Goal: Task Accomplishment & Management: Manage account settings

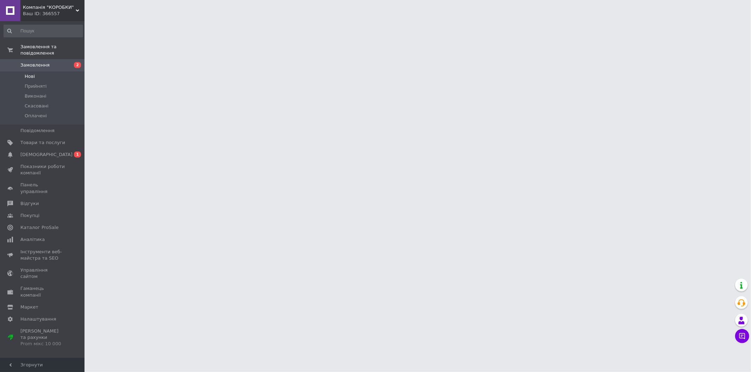
click at [62, 71] on li "Нові" at bounding box center [43, 76] width 87 height 10
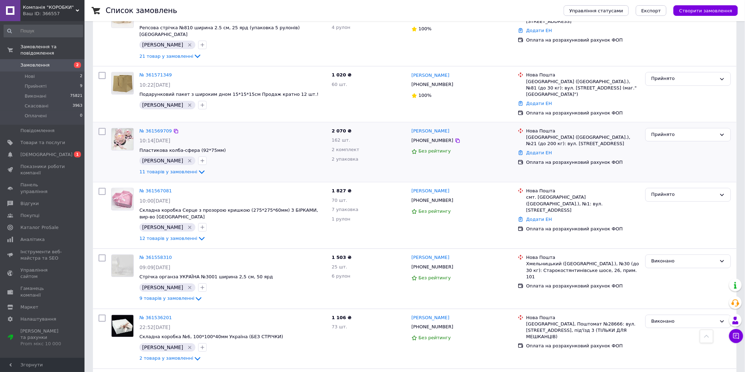
scroll to position [665, 0]
click at [36, 83] on span "Прийняті" at bounding box center [36, 86] width 22 height 6
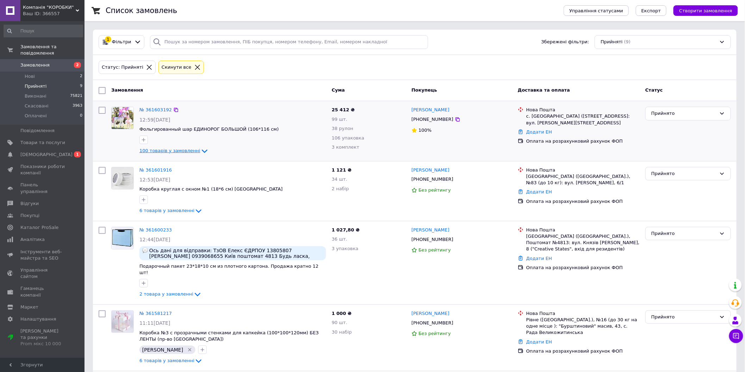
click at [184, 152] on span "100 товарів у замовленні" at bounding box center [169, 150] width 61 height 5
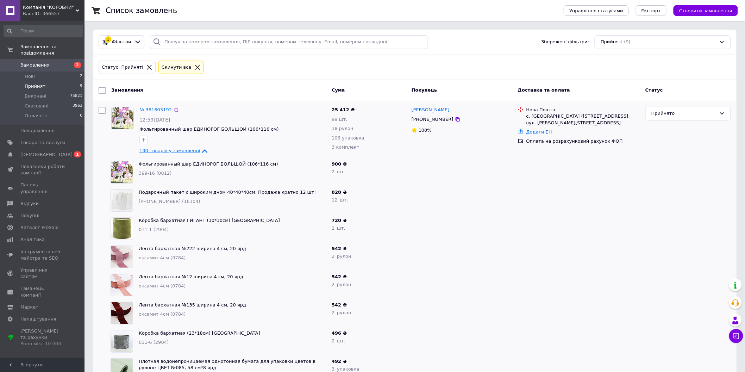
click at [180, 148] on span "100 товарів у замовленні" at bounding box center [169, 150] width 61 height 5
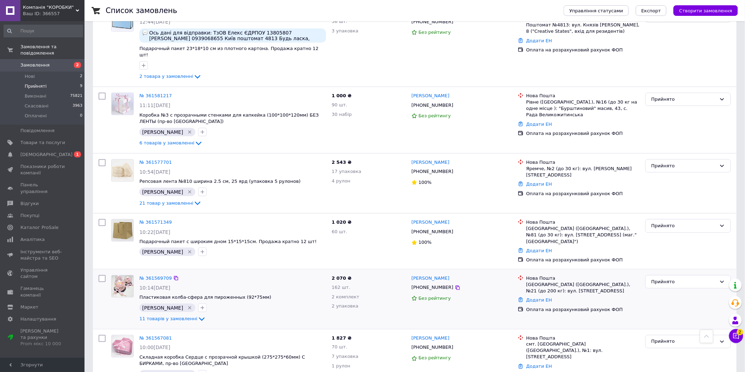
scroll to position [22, 0]
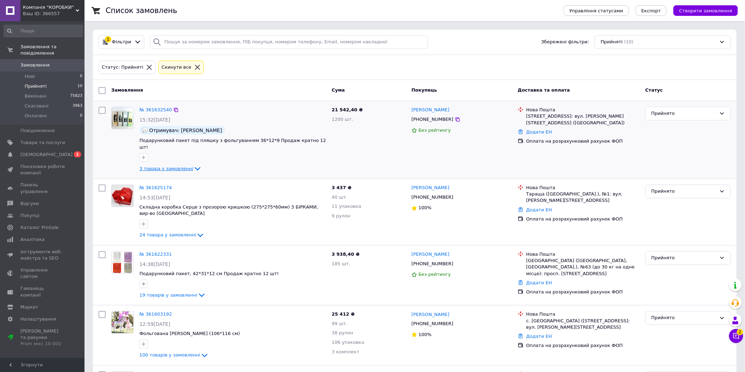
click at [177, 166] on span "3 товара у замовленні" at bounding box center [166, 168] width 54 height 5
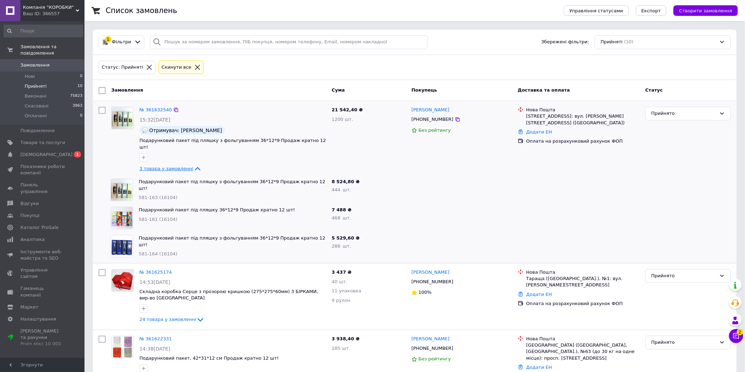
click at [177, 166] on span "3 товара у замовленні" at bounding box center [166, 168] width 54 height 5
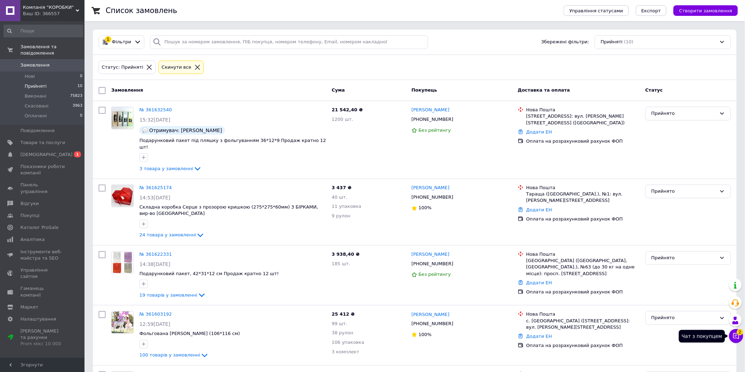
click at [736, 339] on icon at bounding box center [736, 335] width 7 height 7
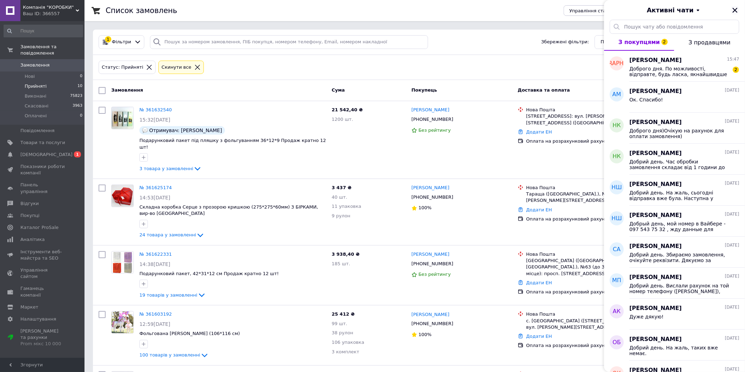
click at [733, 12] on icon "Закрити" at bounding box center [735, 10] width 6 height 6
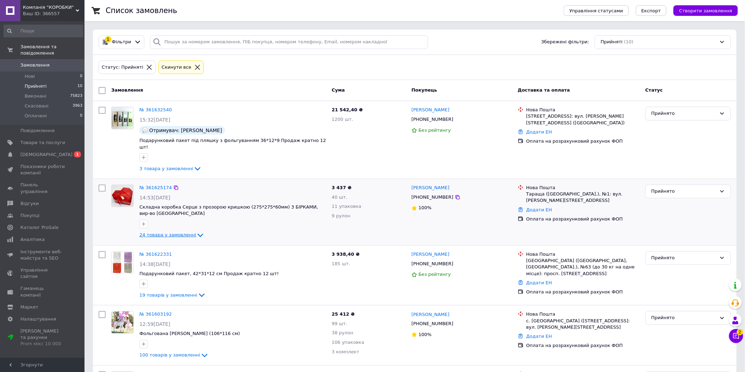
click at [182, 232] on span "24 товара у замовленні" at bounding box center [167, 234] width 57 height 5
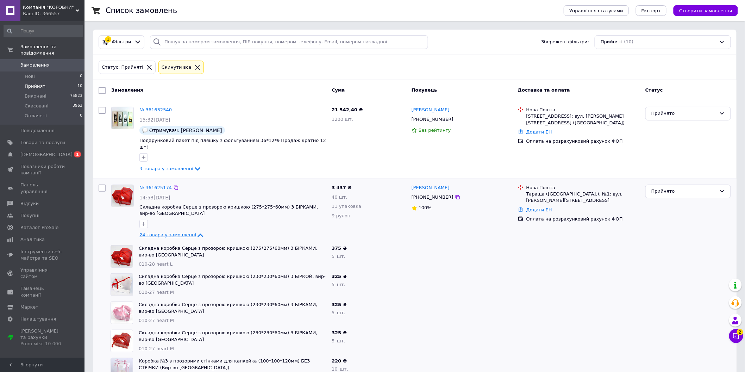
click at [177, 232] on span "24 товара у замовленні" at bounding box center [167, 234] width 57 height 5
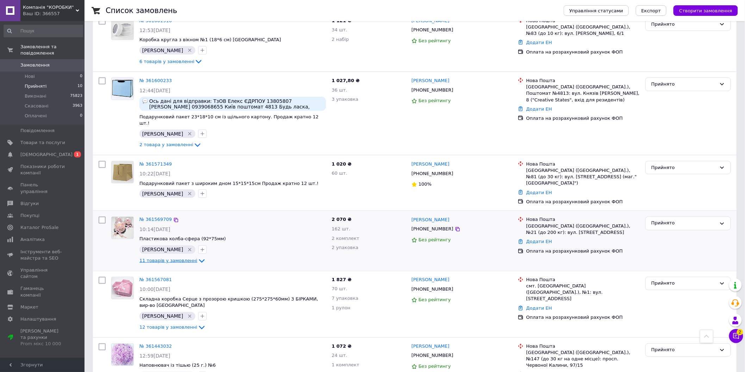
scroll to position [367, 0]
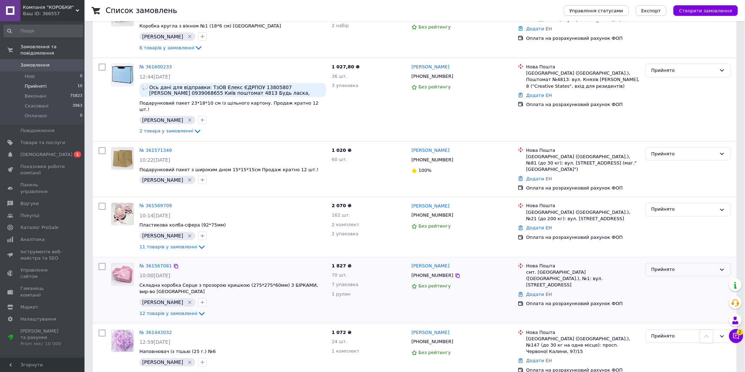
click at [688, 266] on div "Прийнято" at bounding box center [683, 269] width 65 height 7
click at [682, 278] on li "Виконано" at bounding box center [688, 284] width 85 height 13
click at [675, 206] on div "Прийнято" at bounding box center [683, 209] width 65 height 7
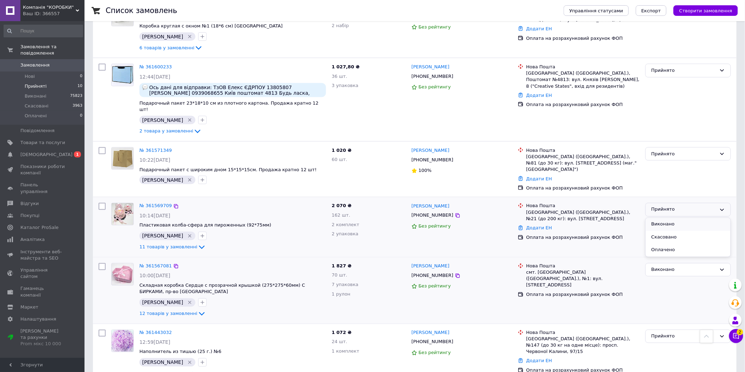
click at [656, 218] on li "Виконано" at bounding box center [688, 224] width 85 height 13
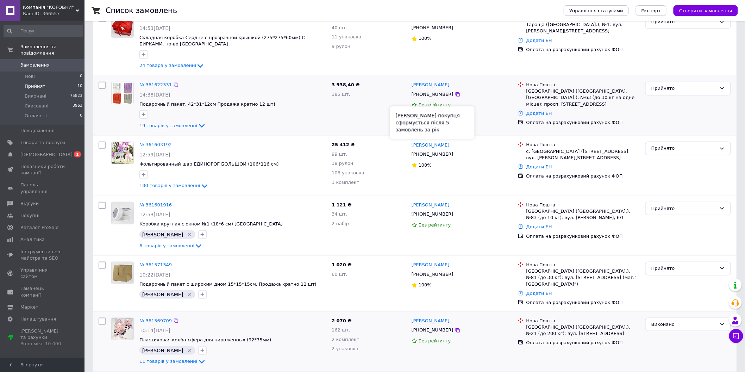
scroll to position [224, 0]
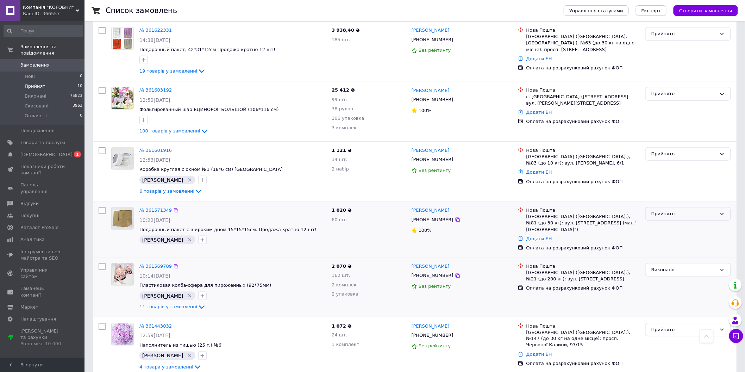
click at [667, 210] on div "Прийнято" at bounding box center [683, 213] width 65 height 7
click at [675, 224] on li "Виконано" at bounding box center [688, 228] width 85 height 13
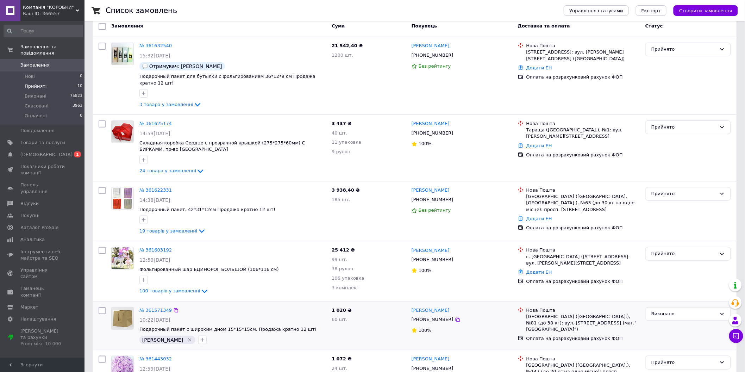
scroll to position [103, 0]
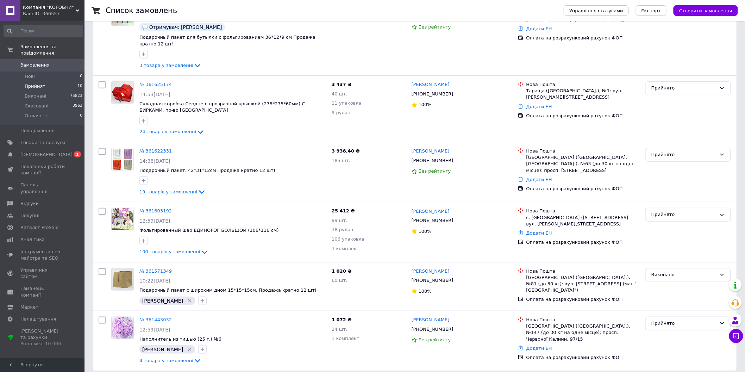
click at [41, 83] on span "Прийняті" at bounding box center [36, 86] width 22 height 6
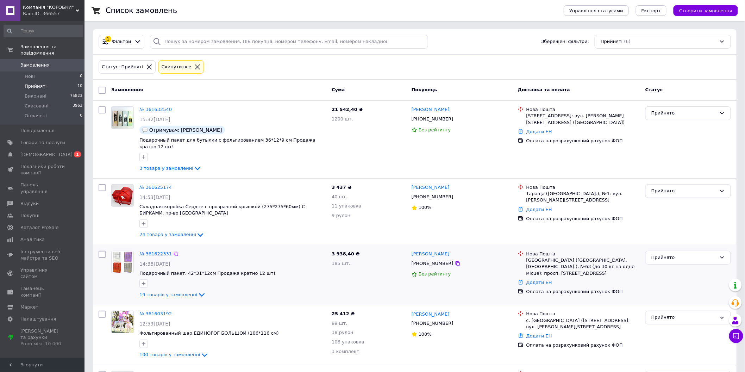
scroll to position [0, 0]
click at [24, 91] on li "Виконані 75823" at bounding box center [43, 96] width 87 height 10
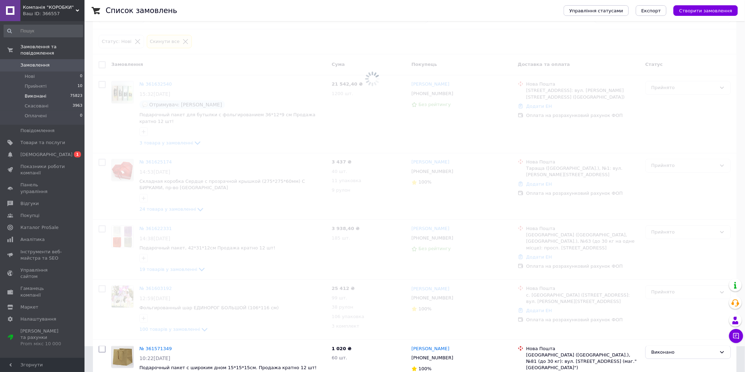
scroll to position [39, 0]
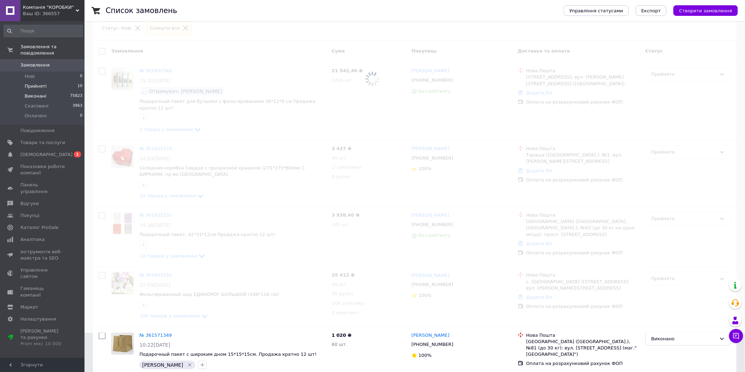
click at [56, 83] on li "Прийняті 10" at bounding box center [43, 86] width 87 height 10
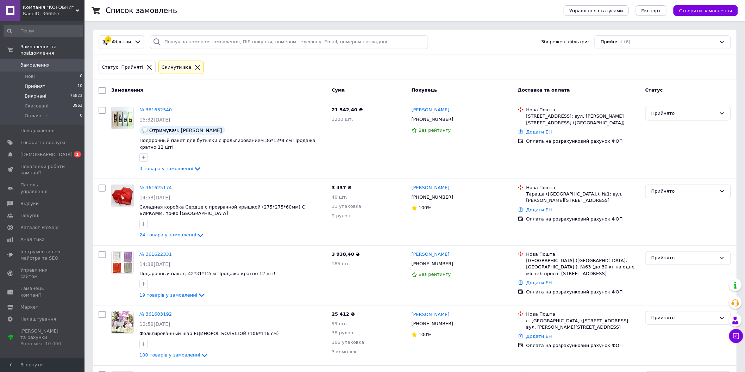
click at [30, 93] on span "Виконані" at bounding box center [36, 96] width 22 height 6
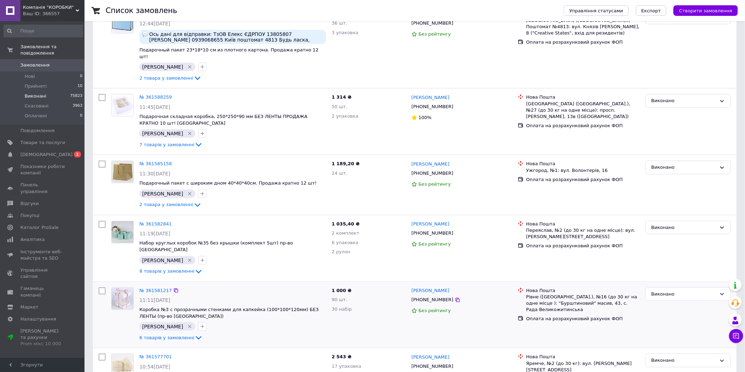
scroll to position [156, 0]
drag, startPoint x: 731, startPoint y: 337, endPoint x: 728, endPoint y: 339, distance: 3.6
click at [732, 339] on button "Чат з покупцем" at bounding box center [736, 336] width 14 height 14
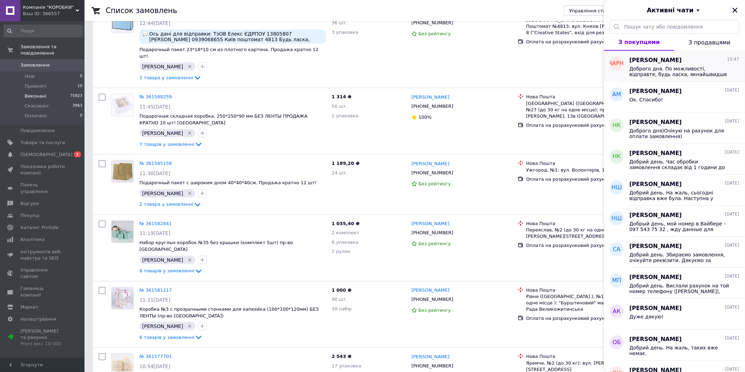
click at [694, 69] on span "Доброго дня. По можливості, відправте, будь ласка, якнайшвидше 🙏🏻. Дякую за роз…" at bounding box center [680, 71] width 100 height 11
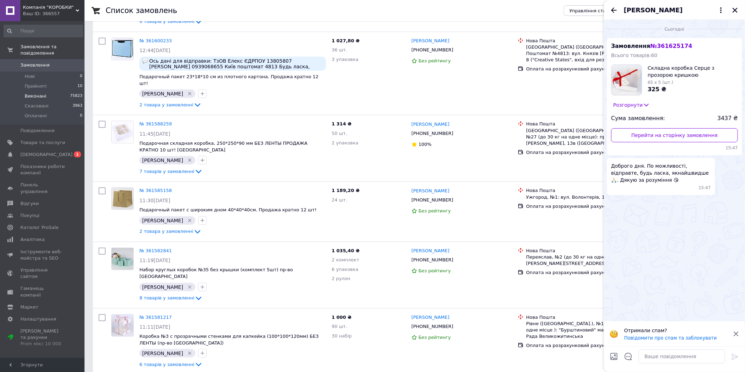
scroll to position [117, 0]
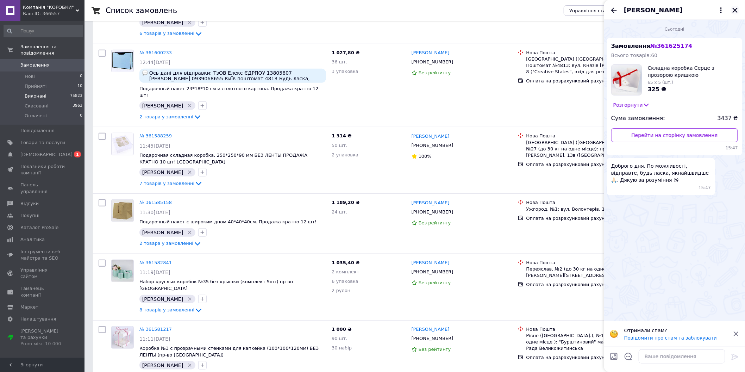
click at [738, 10] on icon "Закрити" at bounding box center [735, 10] width 6 height 6
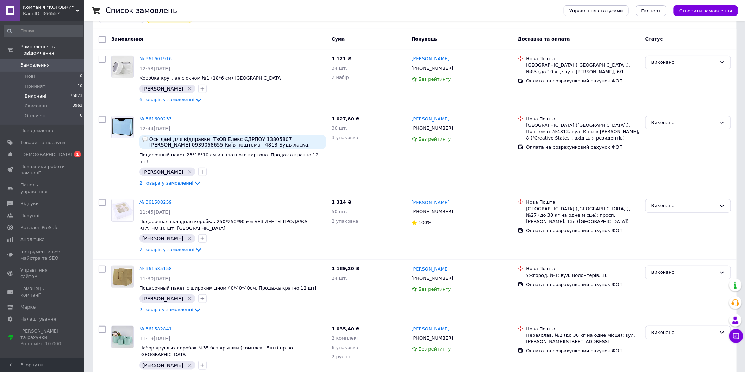
scroll to position [0, 0]
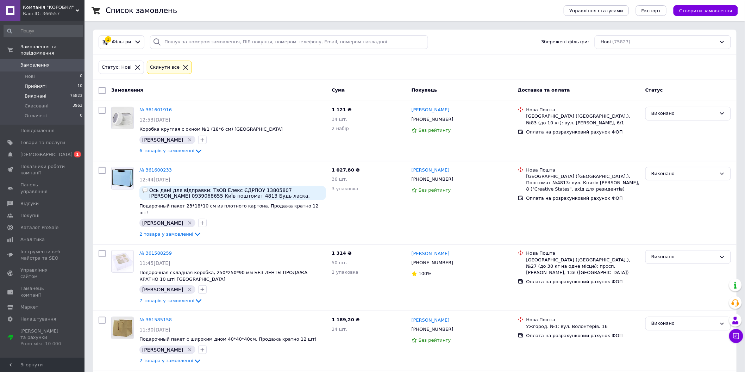
click at [50, 81] on li "Прийняті 10" at bounding box center [43, 86] width 87 height 10
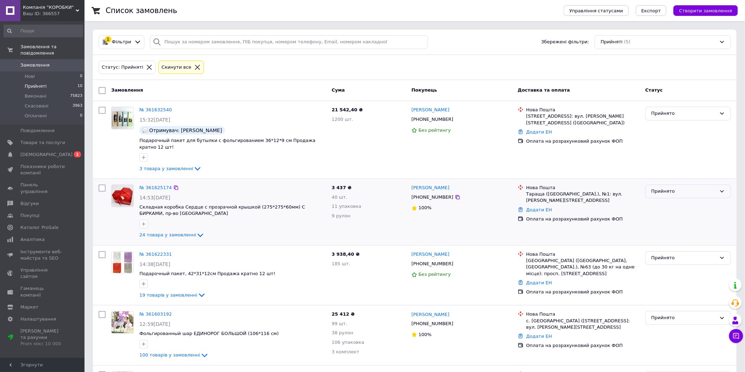
click at [685, 190] on div "Прийнято" at bounding box center [688, 192] width 86 height 14
click at [429, 215] on div "Аліна Шкільнюк +380965566772 100%" at bounding box center [462, 212] width 106 height 61
click at [455, 194] on icon at bounding box center [458, 197] width 6 height 6
click at [156, 292] on span "19 товарів у замовленні" at bounding box center [168, 294] width 58 height 5
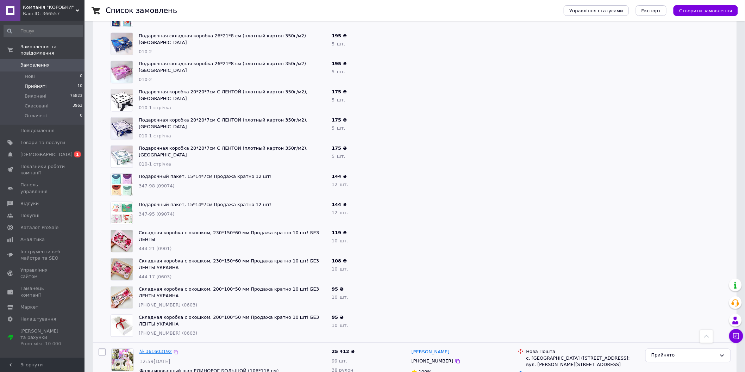
scroll to position [473, 0]
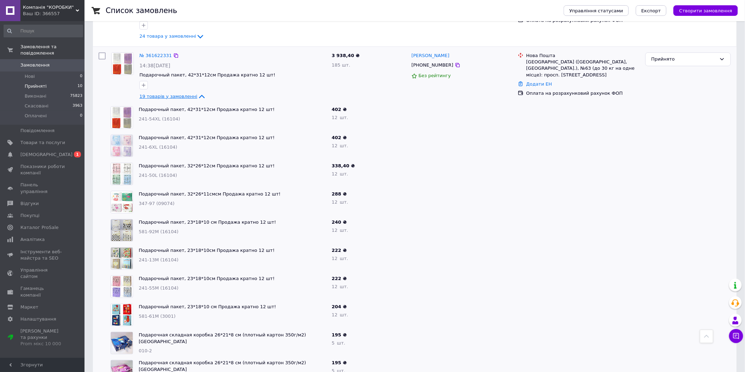
click at [165, 94] on span "19 товарів у замовленні" at bounding box center [168, 96] width 58 height 5
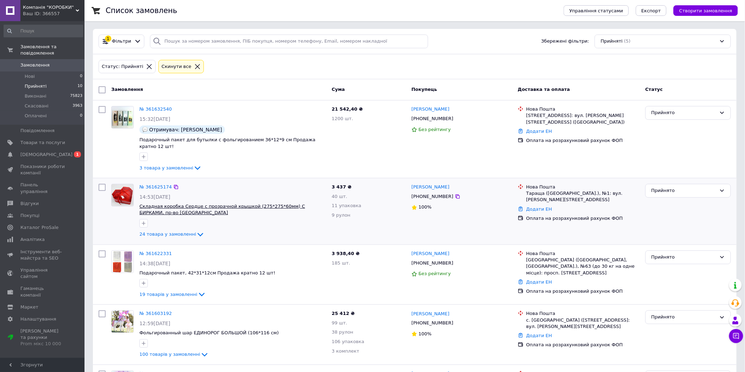
scroll to position [0, 0]
click at [142, 221] on icon "button" at bounding box center [144, 224] width 6 height 6
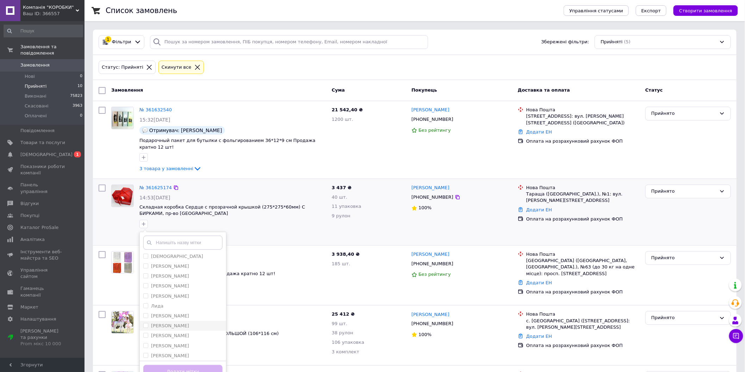
scroll to position [102, 0]
click at [160, 321] on label "[PERSON_NAME]" at bounding box center [170, 323] width 38 height 5
checkbox input "true"
click at [208, 367] on button "Додати мітку" at bounding box center [182, 372] width 79 height 14
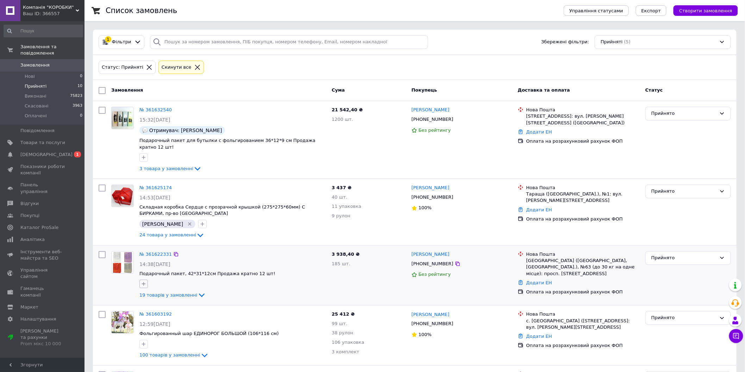
click at [145, 281] on icon "button" at bounding box center [144, 284] width 6 height 6
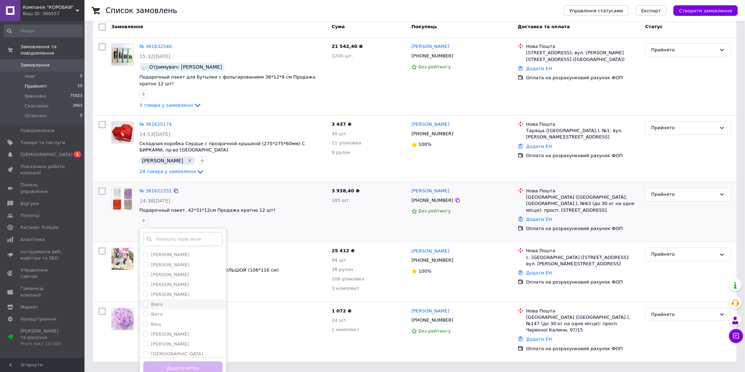
scroll to position [103, 0]
click at [167, 318] on label "[PERSON_NAME]" at bounding box center [170, 320] width 38 height 5
checkbox input "true"
click at [207, 363] on button "Додати мітку" at bounding box center [182, 368] width 79 height 14
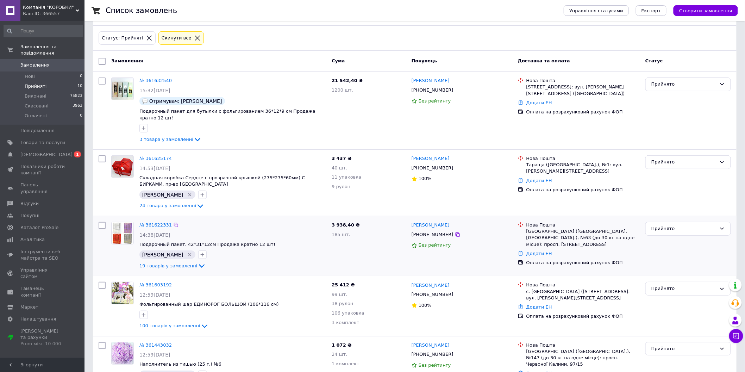
scroll to position [15, 0]
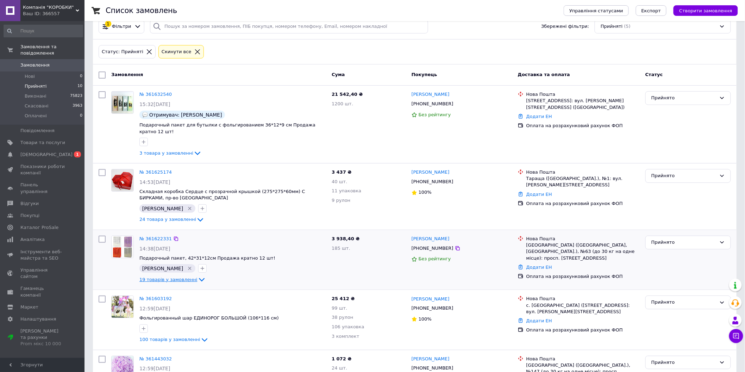
click at [141, 277] on span "19 товарів у замовленні" at bounding box center [168, 279] width 58 height 5
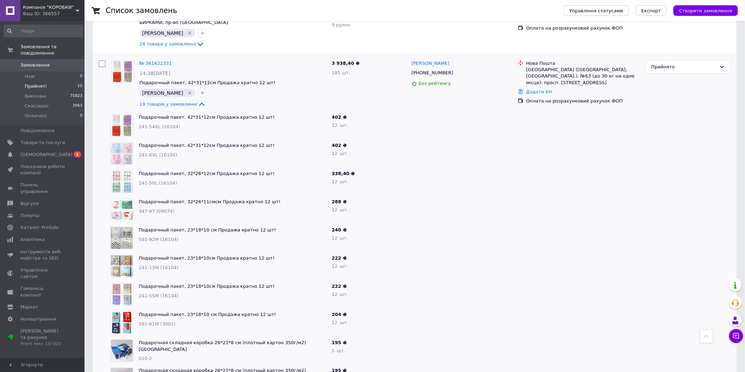
scroll to position [160, 0]
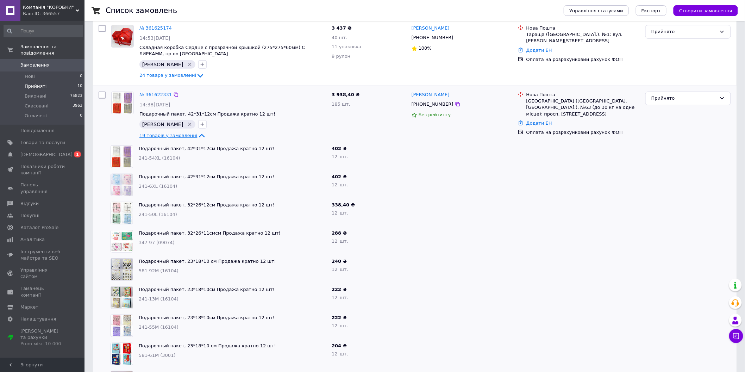
click at [174, 133] on span "19 товарів у замовленні" at bounding box center [168, 135] width 58 height 5
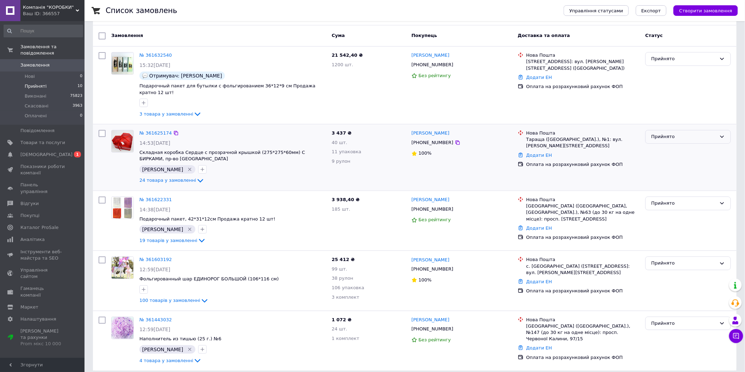
click at [708, 133] on div "Прийнято" at bounding box center [683, 136] width 65 height 7
click at [706, 145] on li "Виконано" at bounding box center [688, 151] width 85 height 13
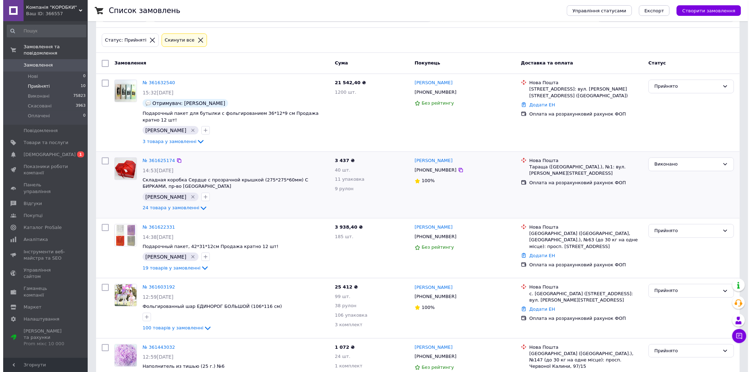
scroll to position [0, 0]
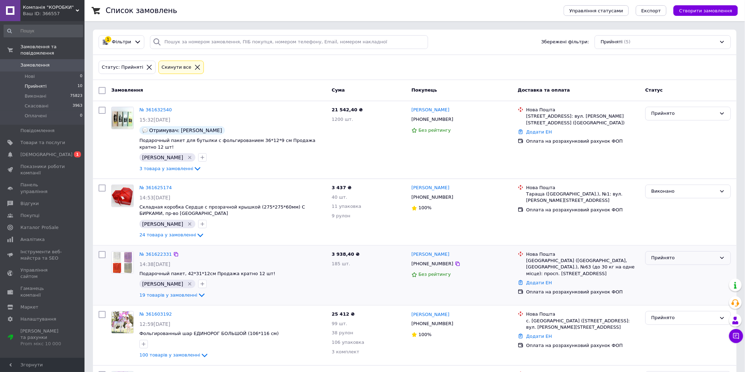
click at [699, 254] on div "Прийнято" at bounding box center [683, 257] width 65 height 7
click at [698, 266] on li "Виконано" at bounding box center [688, 272] width 85 height 13
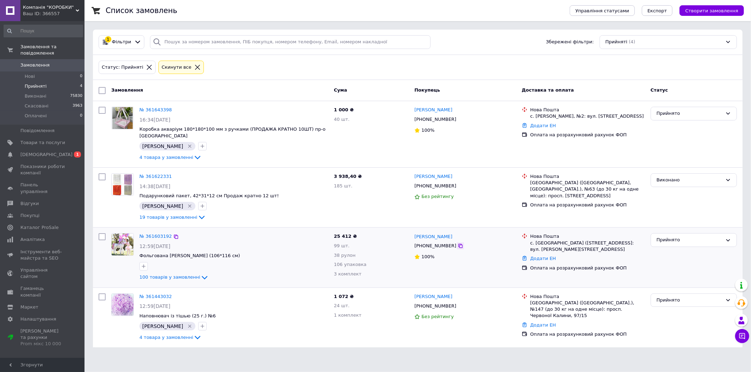
click at [458, 243] on icon at bounding box center [461, 246] width 6 height 6
click at [160, 335] on span "4 товара у замовленні" at bounding box center [166, 337] width 54 height 5
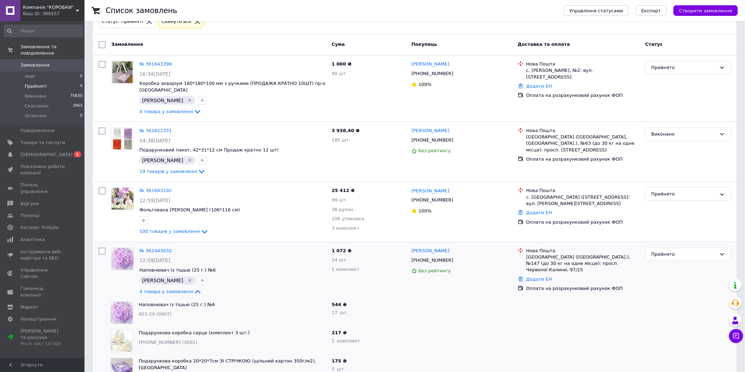
scroll to position [90, 0]
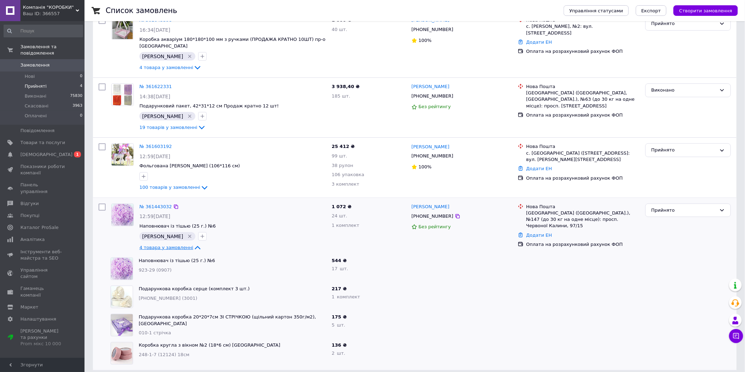
click at [158, 245] on span "4 товара у замовленні" at bounding box center [166, 247] width 54 height 5
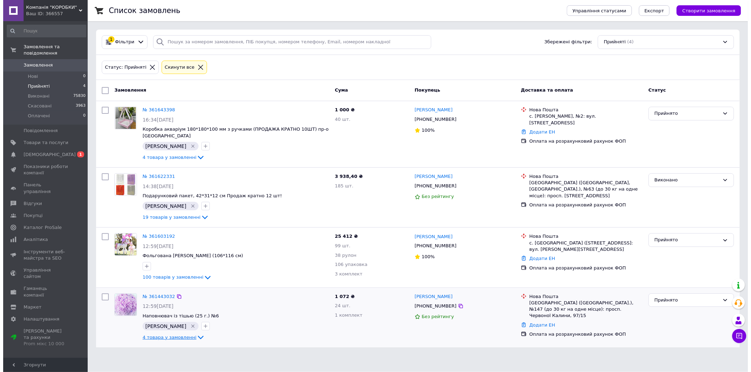
scroll to position [0, 0]
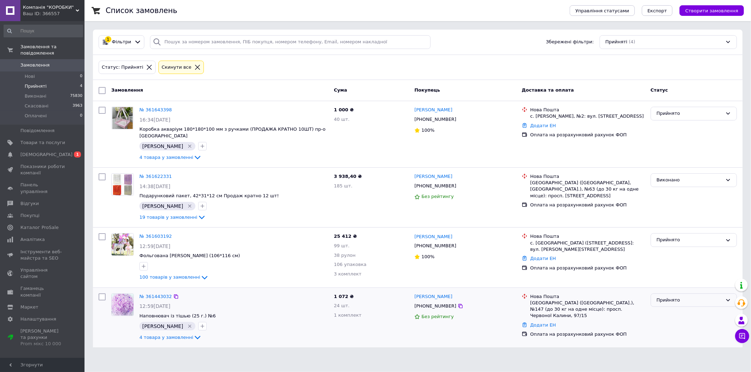
click at [677, 296] on div "Прийнято" at bounding box center [690, 299] width 66 height 7
click at [671, 308] on li "Виконано" at bounding box center [694, 314] width 86 height 13
